Goal: Transaction & Acquisition: Purchase product/service

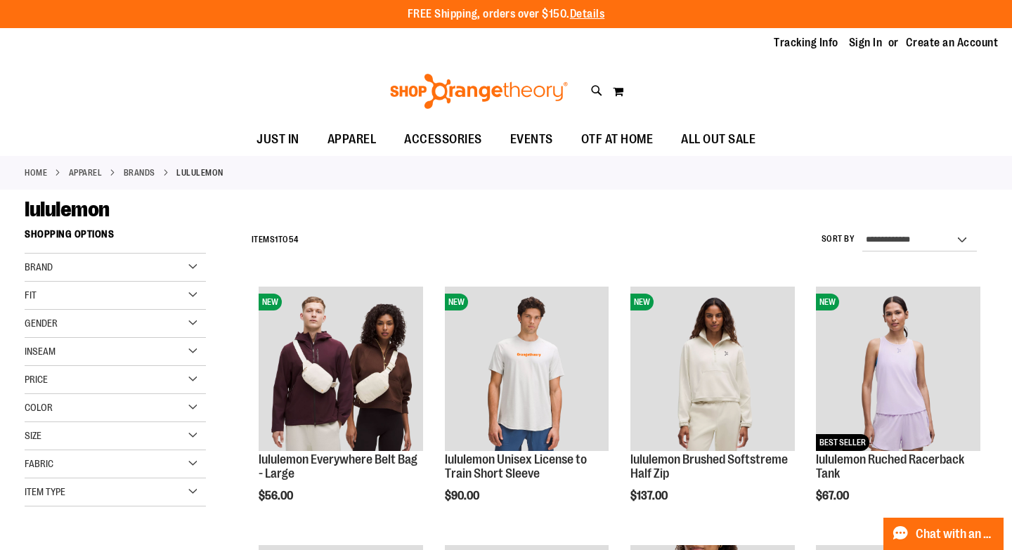
click at [94, 497] on div "Item Type" at bounding box center [115, 493] width 181 height 28
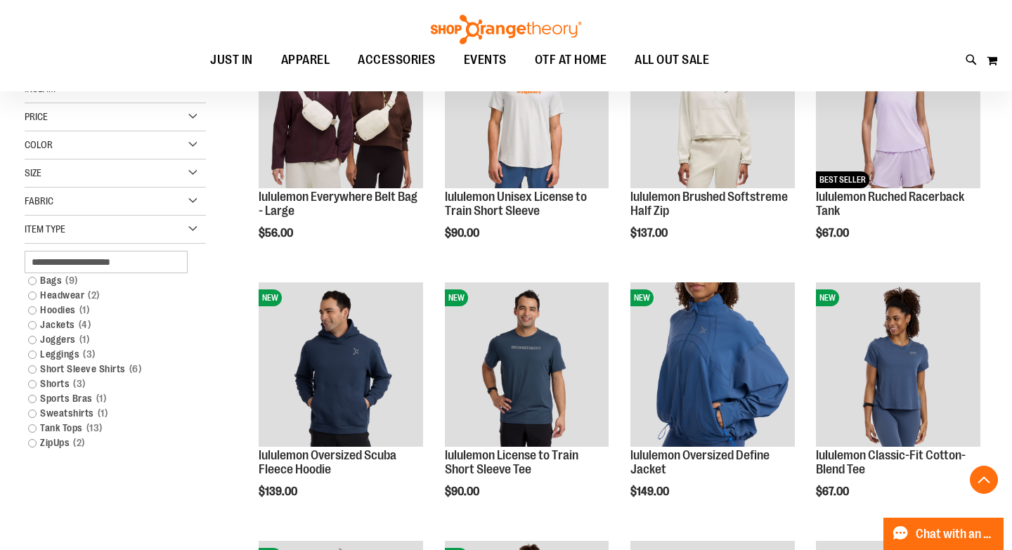
scroll to position [266, 0]
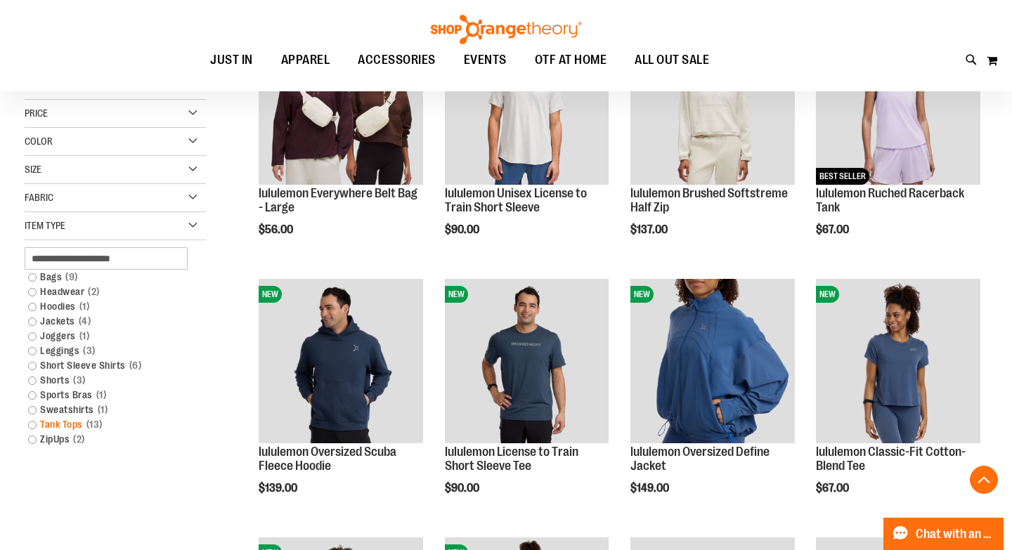
click at [32, 426] on link "Tank Tops 13 items" at bounding box center [108, 425] width 174 height 15
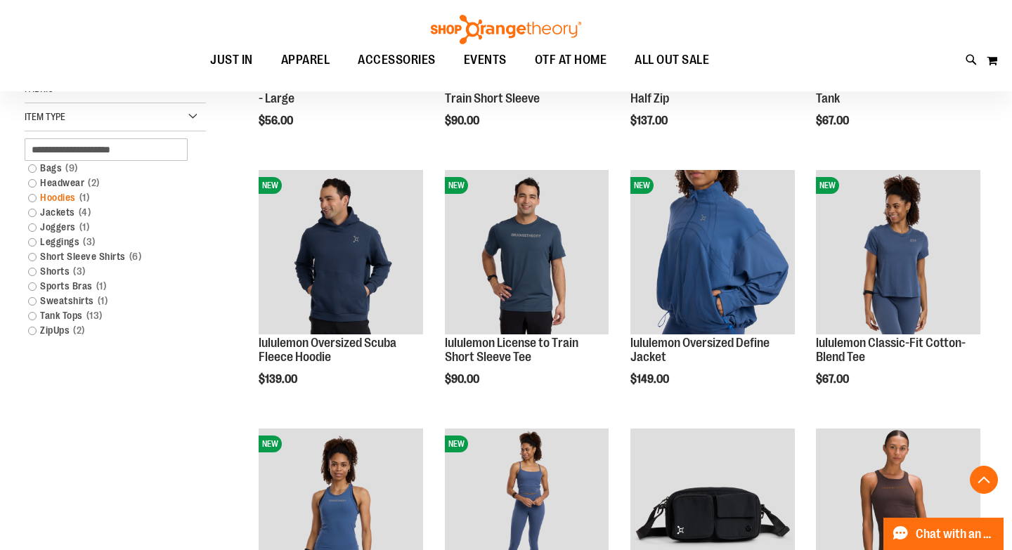
scroll to position [377, 0]
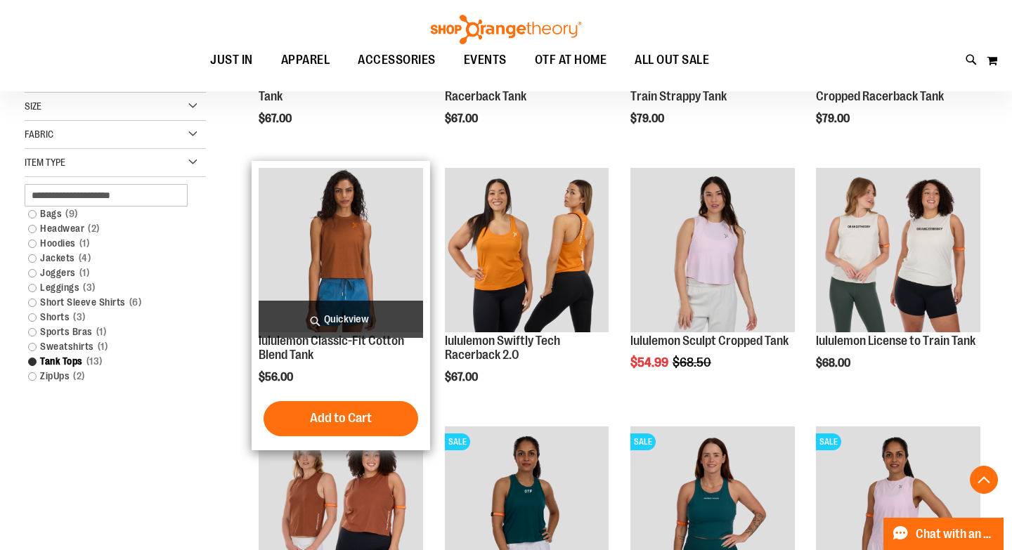
click at [342, 239] on img "product" at bounding box center [341, 250] width 164 height 164
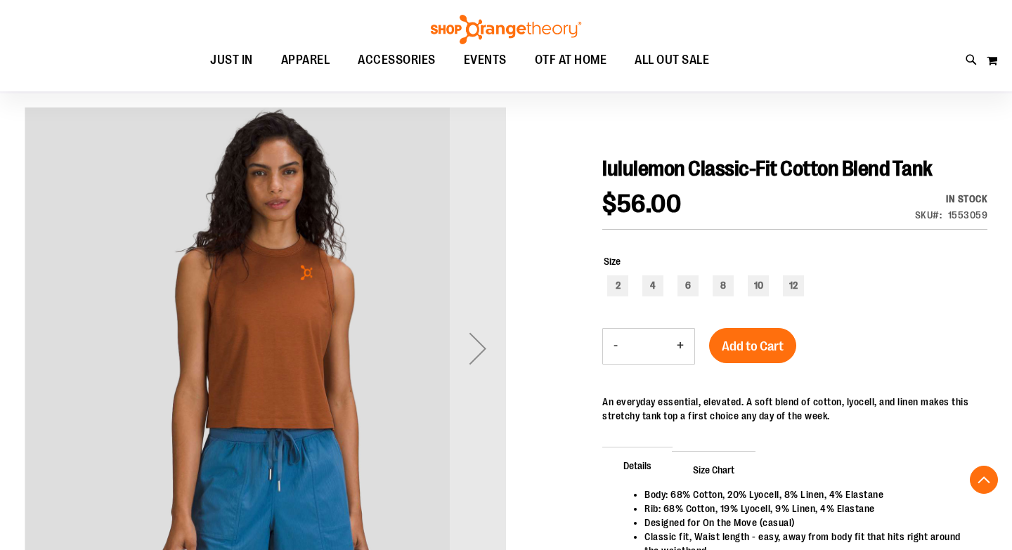
scroll to position [279, 0]
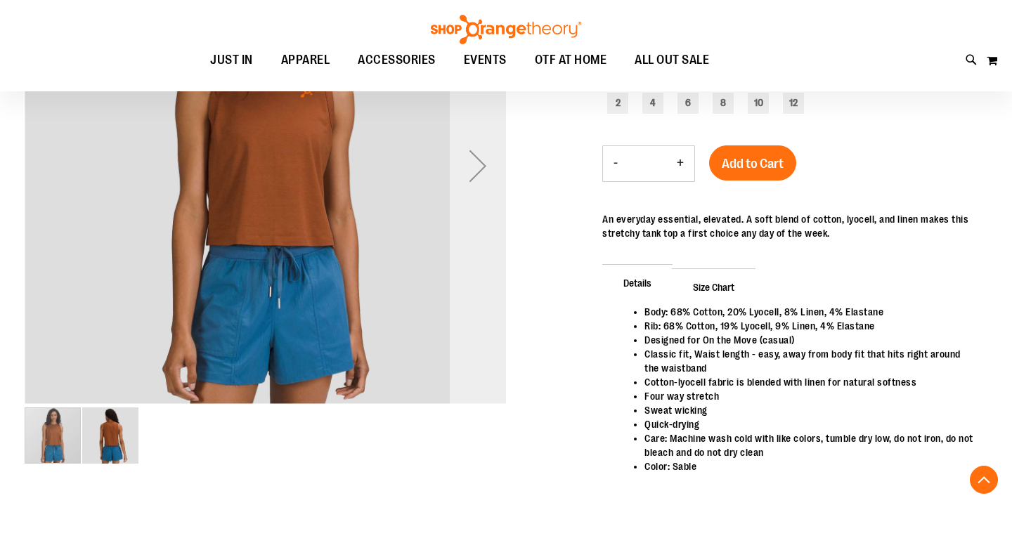
click at [482, 315] on div "Next" at bounding box center [478, 166] width 56 height 482
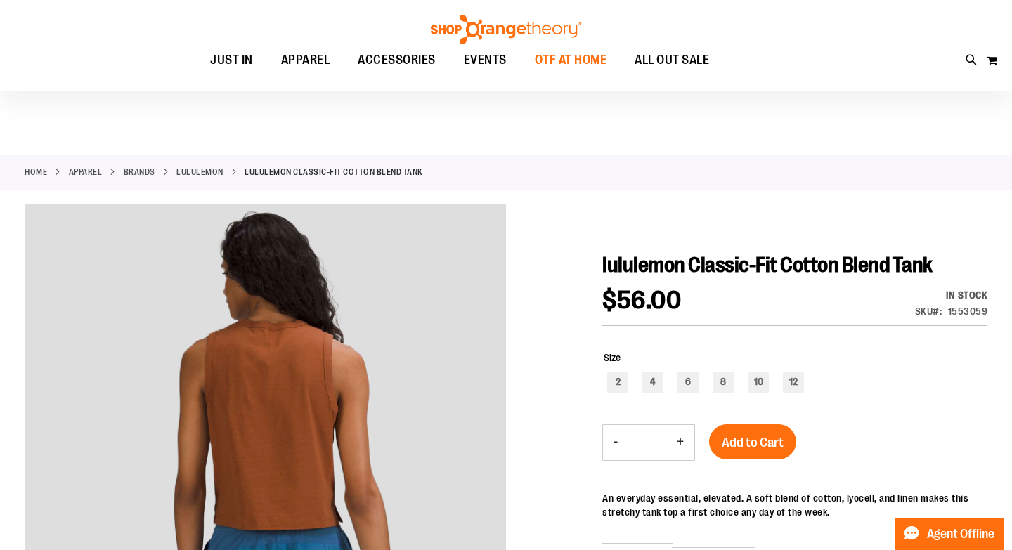
scroll to position [136, 0]
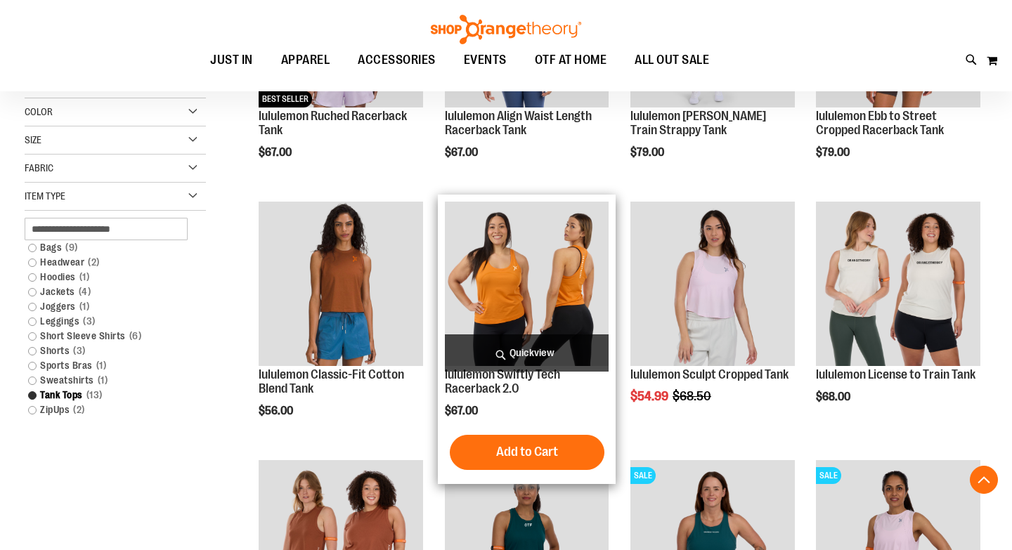
scroll to position [376, 0]
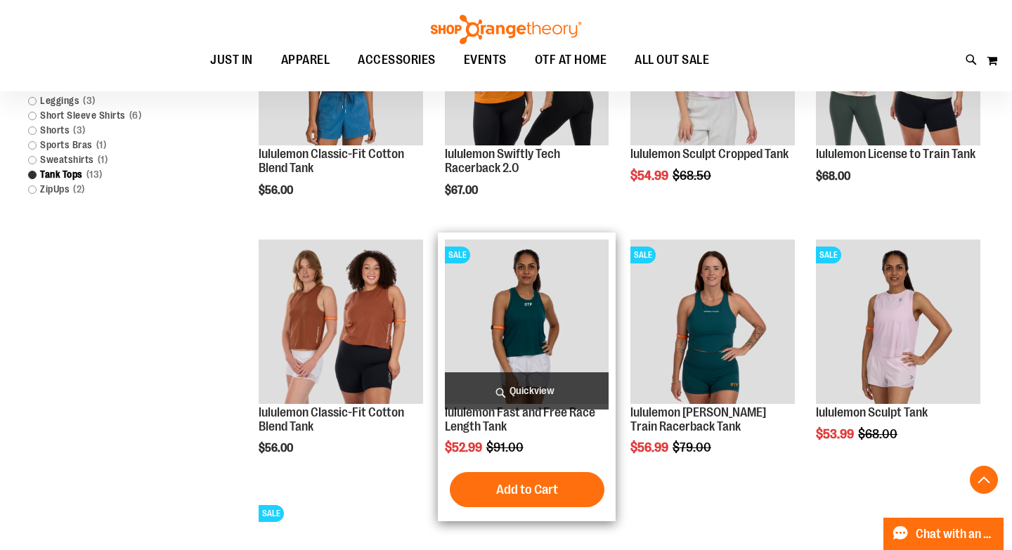
scroll to position [547, 0]
